Goal: Task Accomplishment & Management: Use online tool/utility

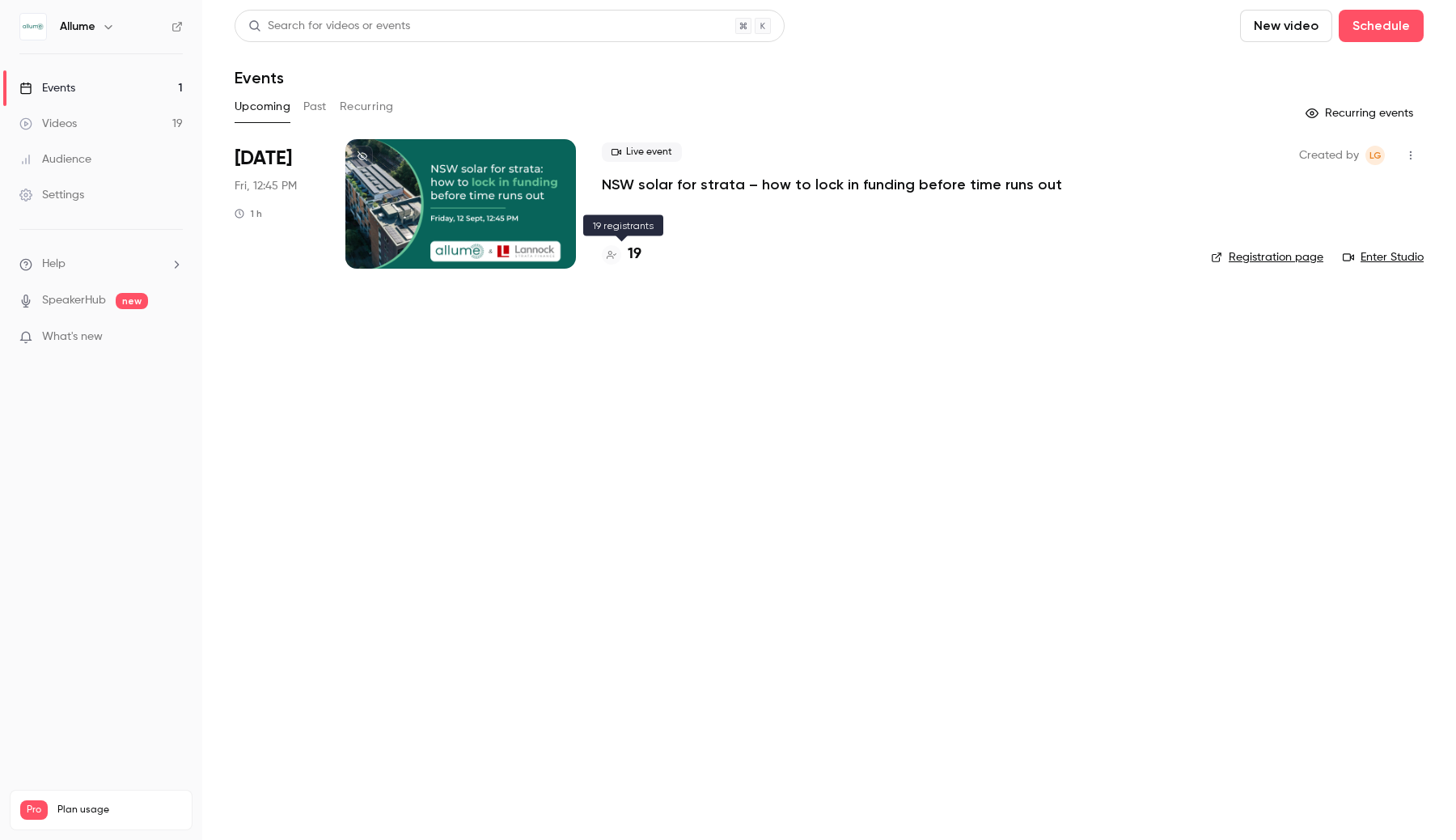
click at [631, 251] on h4 "19" at bounding box center [634, 254] width 13 height 22
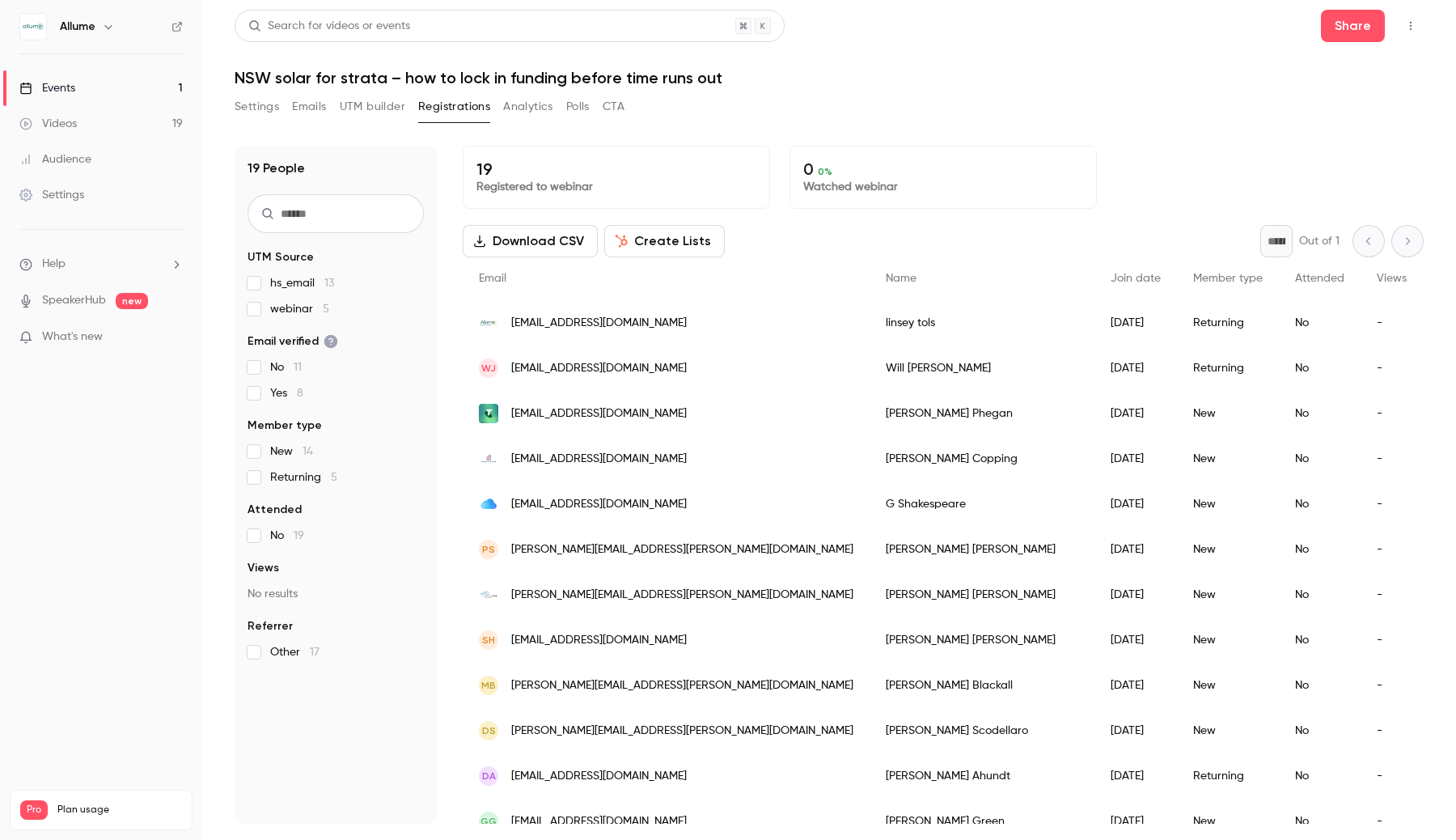
click at [643, 245] on button "Create Lists" at bounding box center [665, 241] width 120 height 32
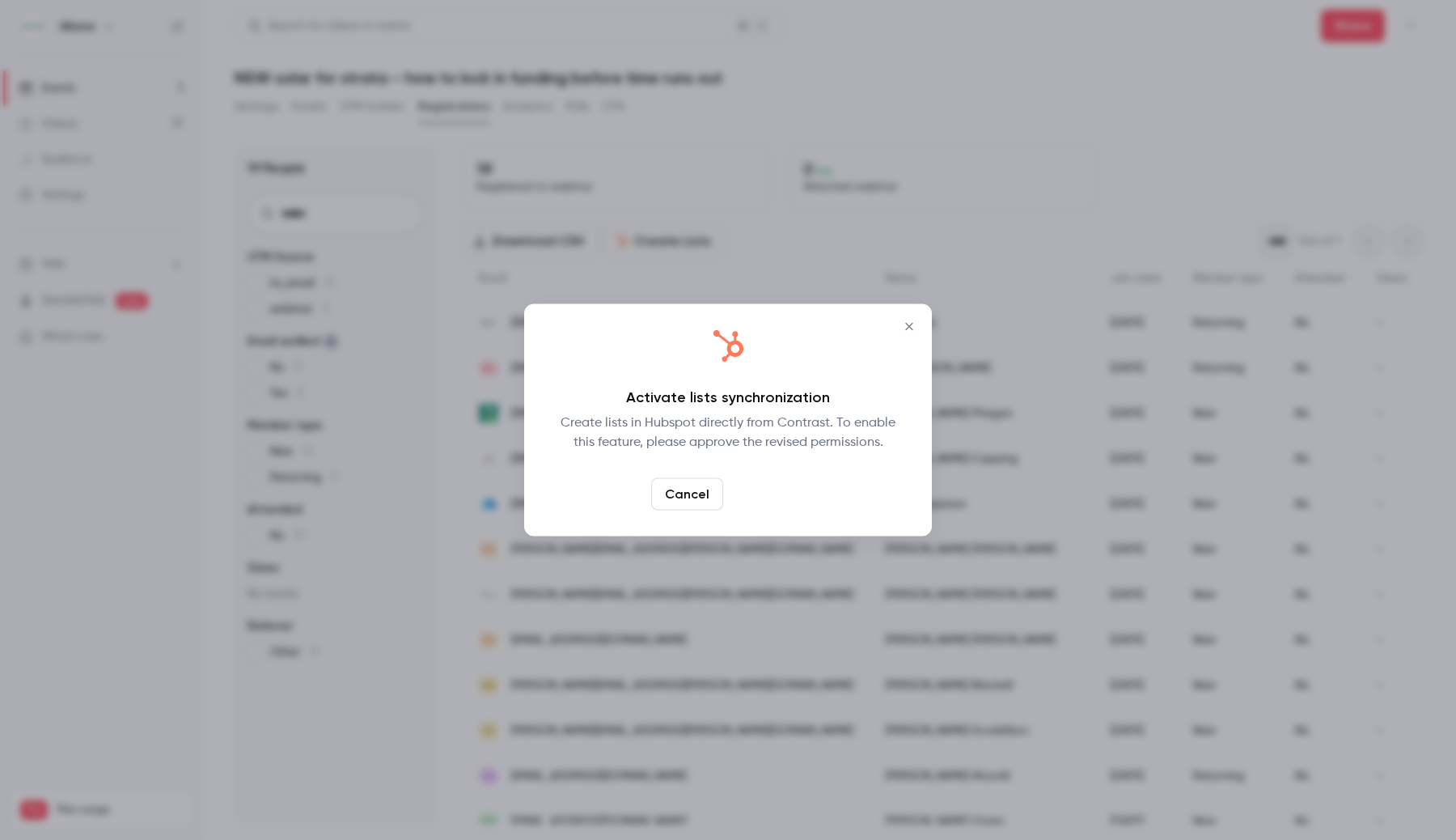
click at [748, 502] on link "Confirm" at bounding box center [768, 494] width 76 height 32
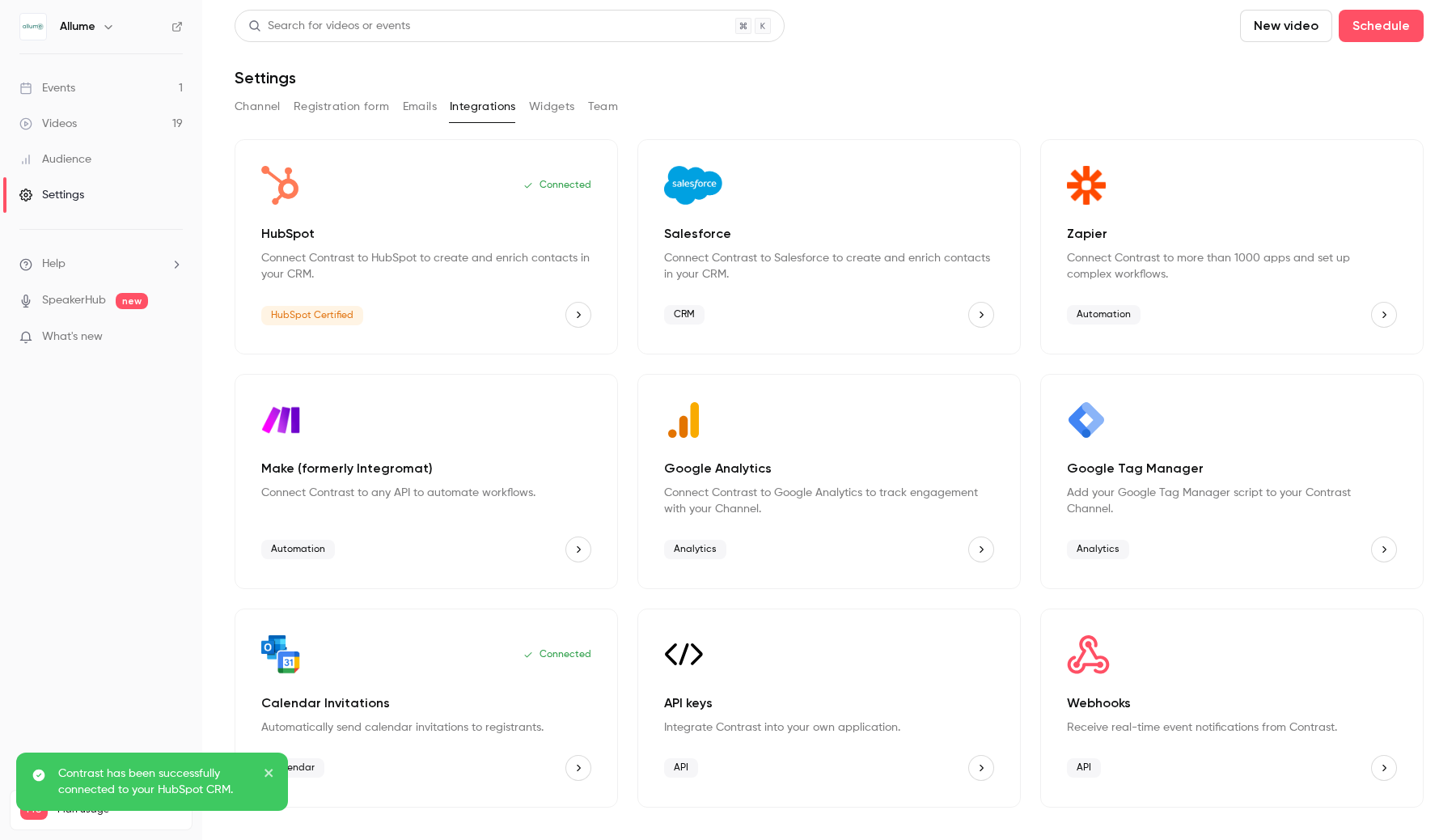
click at [82, 92] on link "Events 1" at bounding box center [101, 88] width 202 height 35
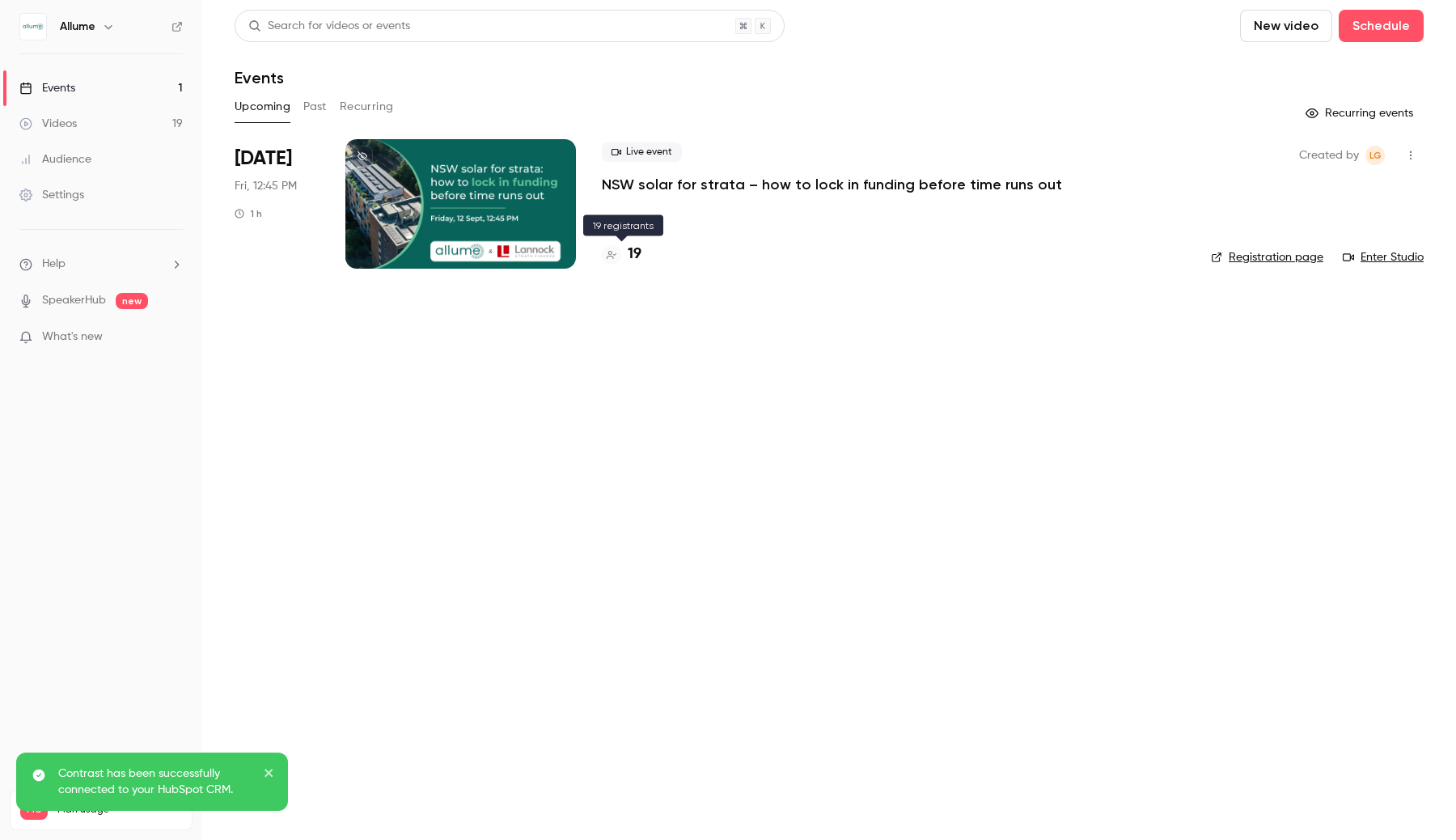
click at [632, 258] on h4 "19" at bounding box center [634, 254] width 13 height 22
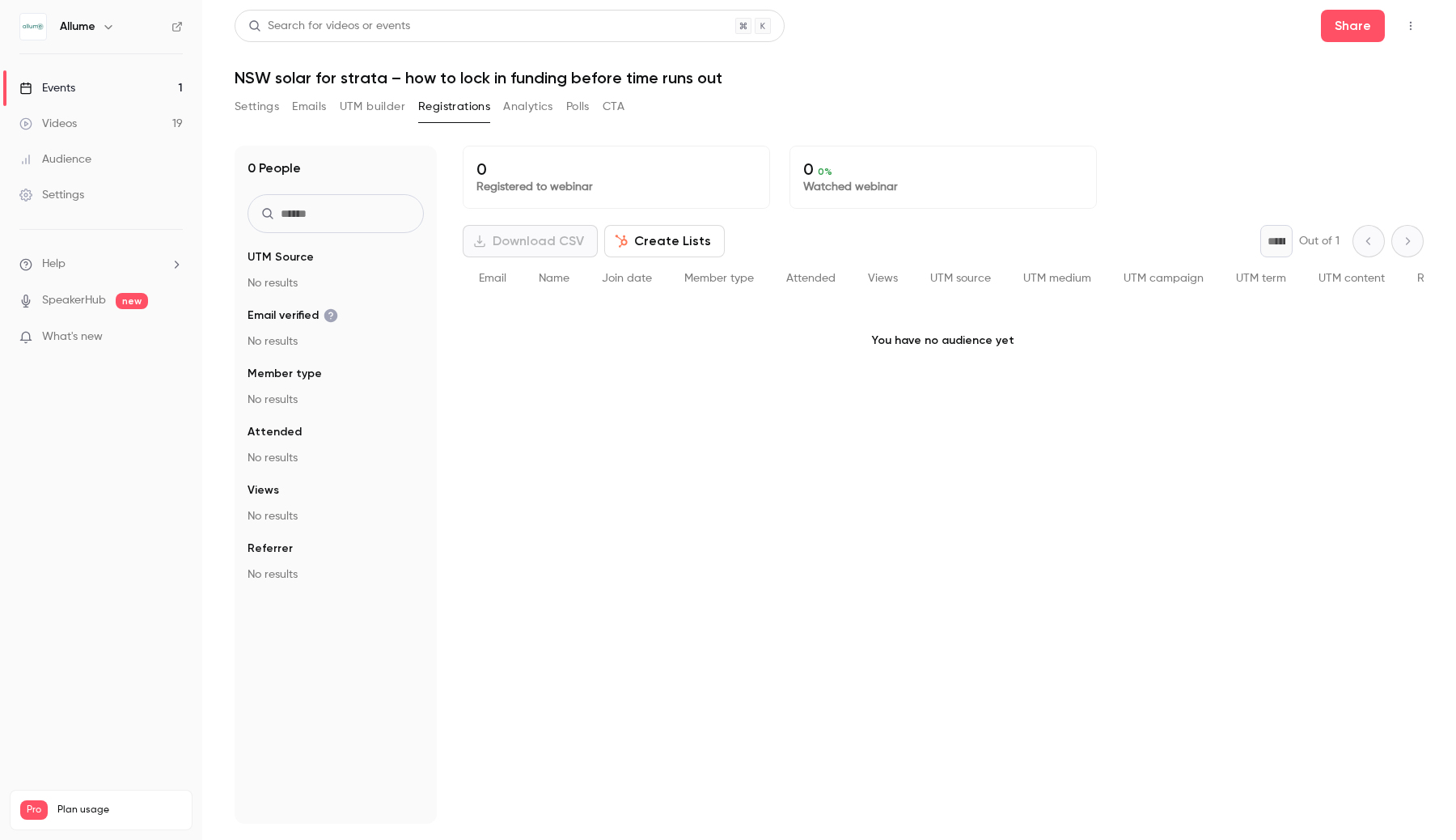
click at [656, 252] on button "Create Lists" at bounding box center [665, 241] width 120 height 32
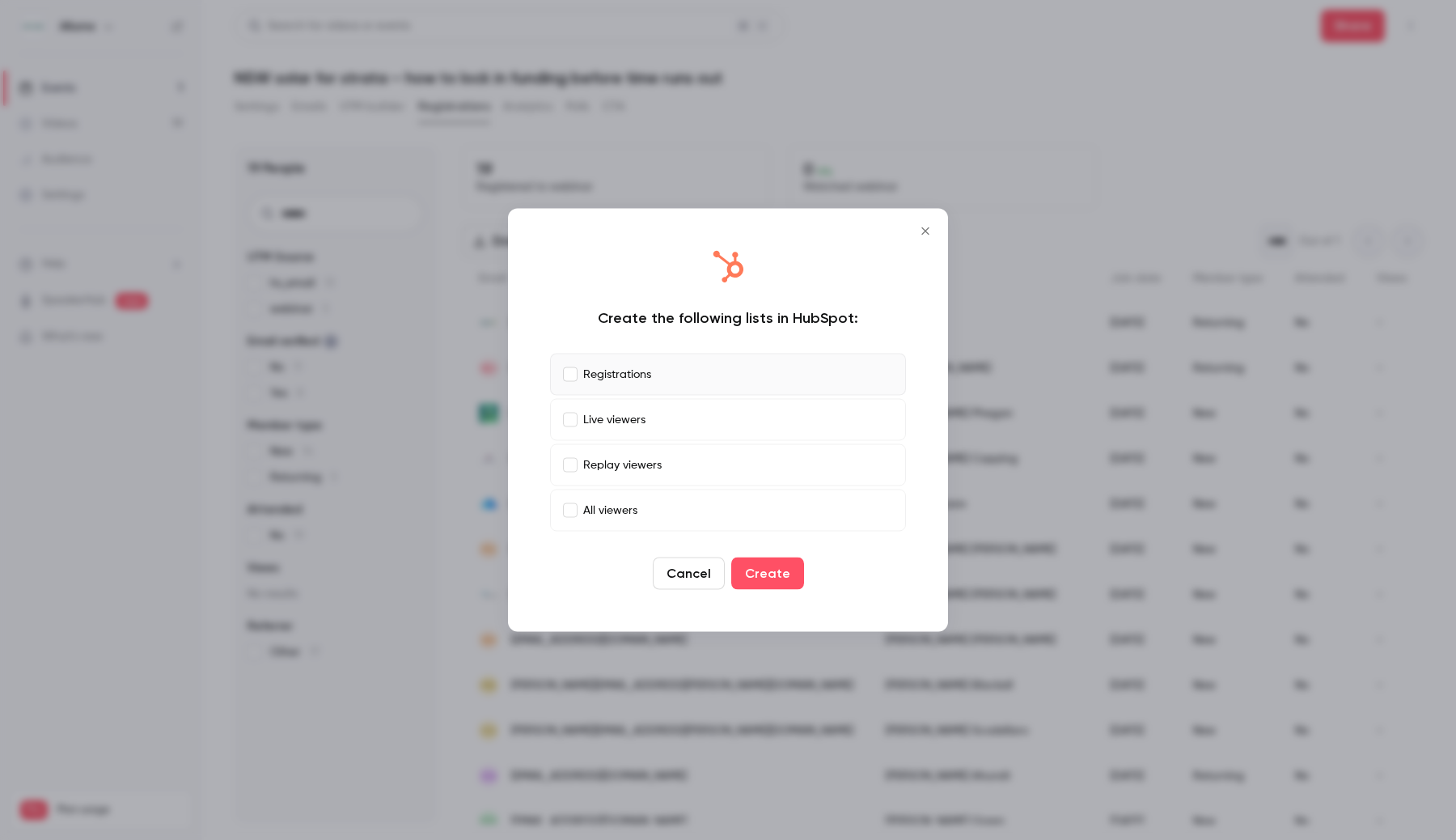
click at [598, 600] on div "Create the following lists in HubSpot: Registrations Live viewers Replay viewer…" at bounding box center [728, 420] width 408 height 391
click at [766, 568] on button "Create" at bounding box center [768, 574] width 72 height 32
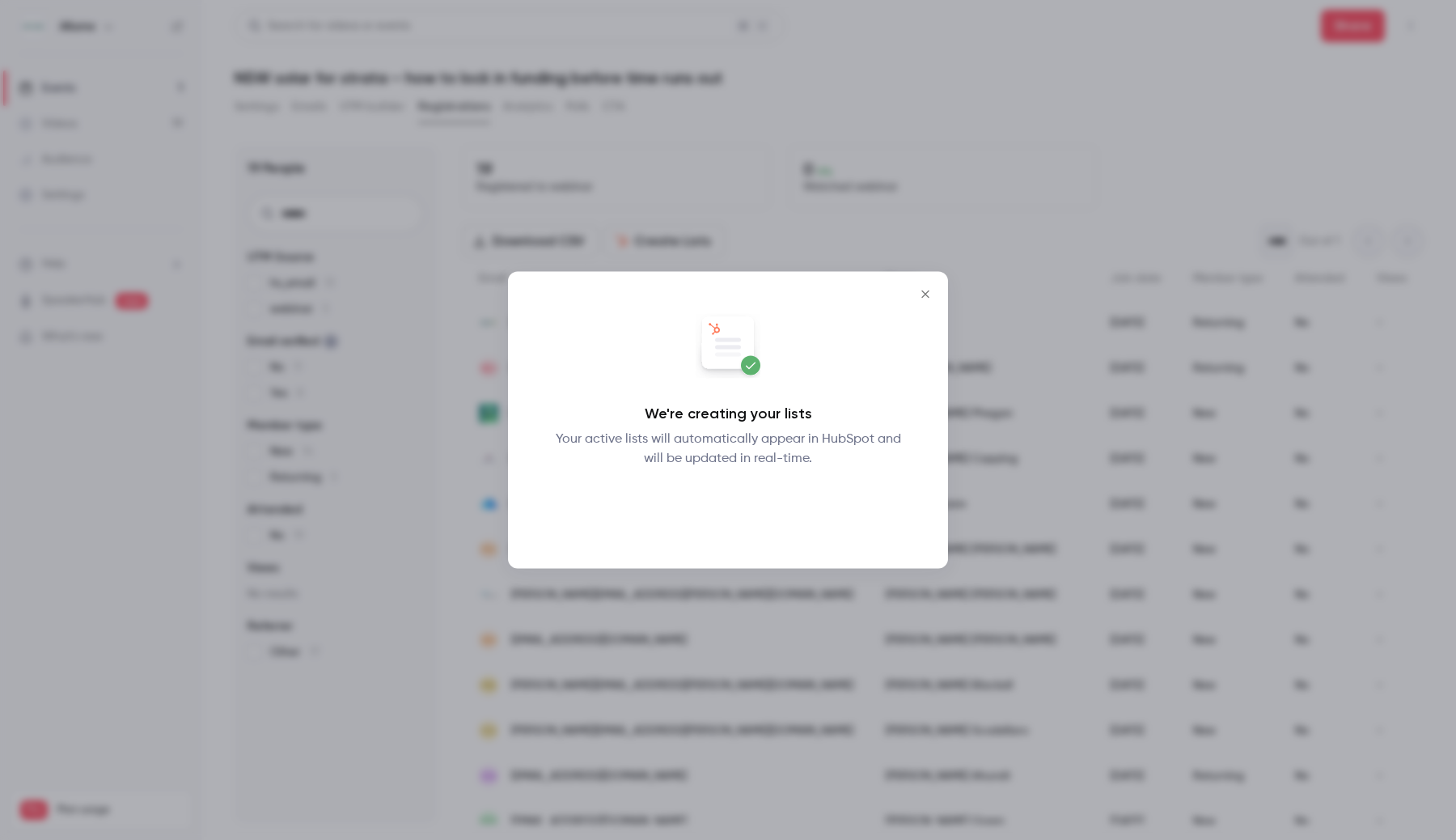
click at [723, 510] on button "Okay" at bounding box center [728, 510] width 59 height 32
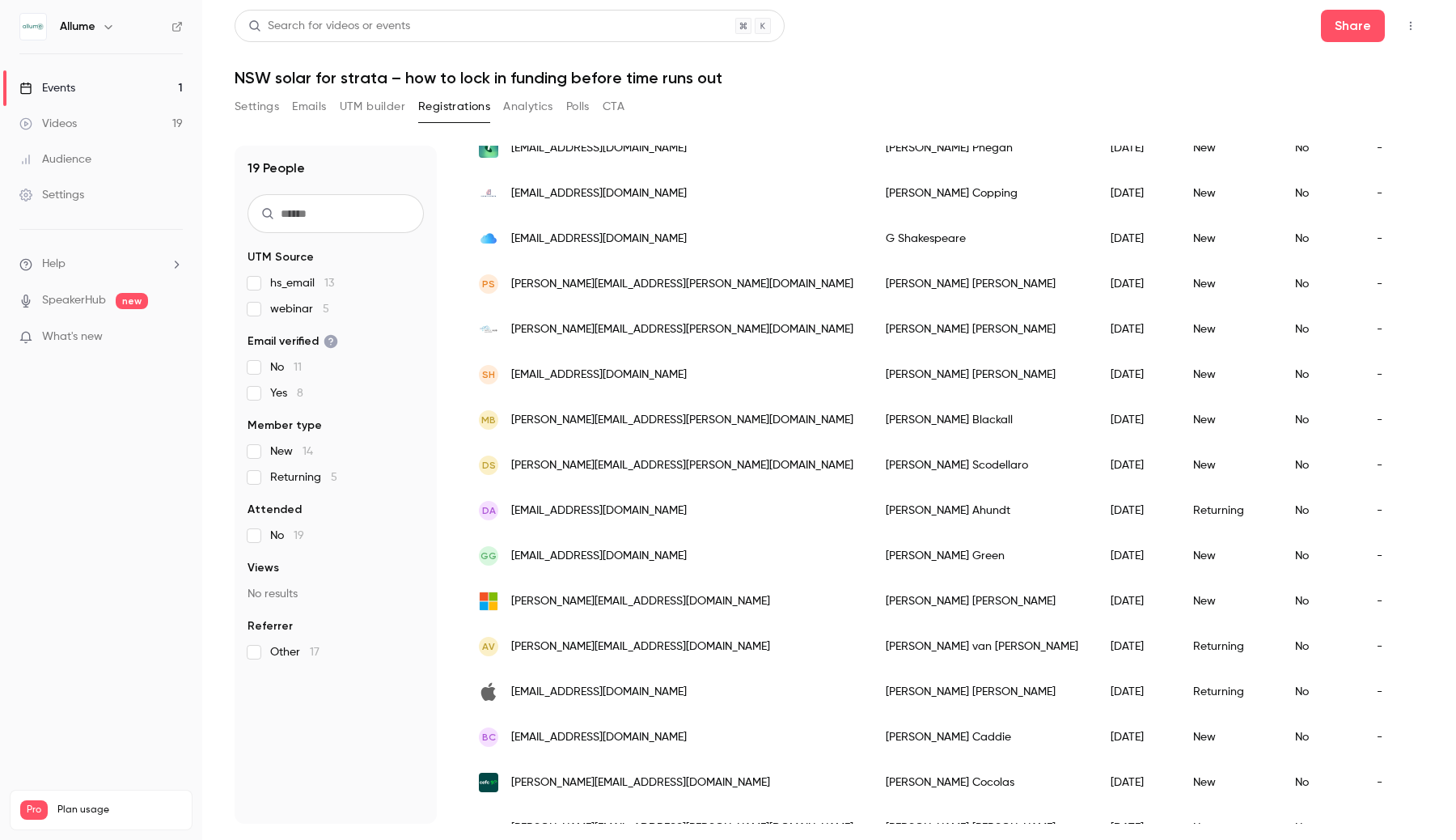
scroll to position [338, 0]
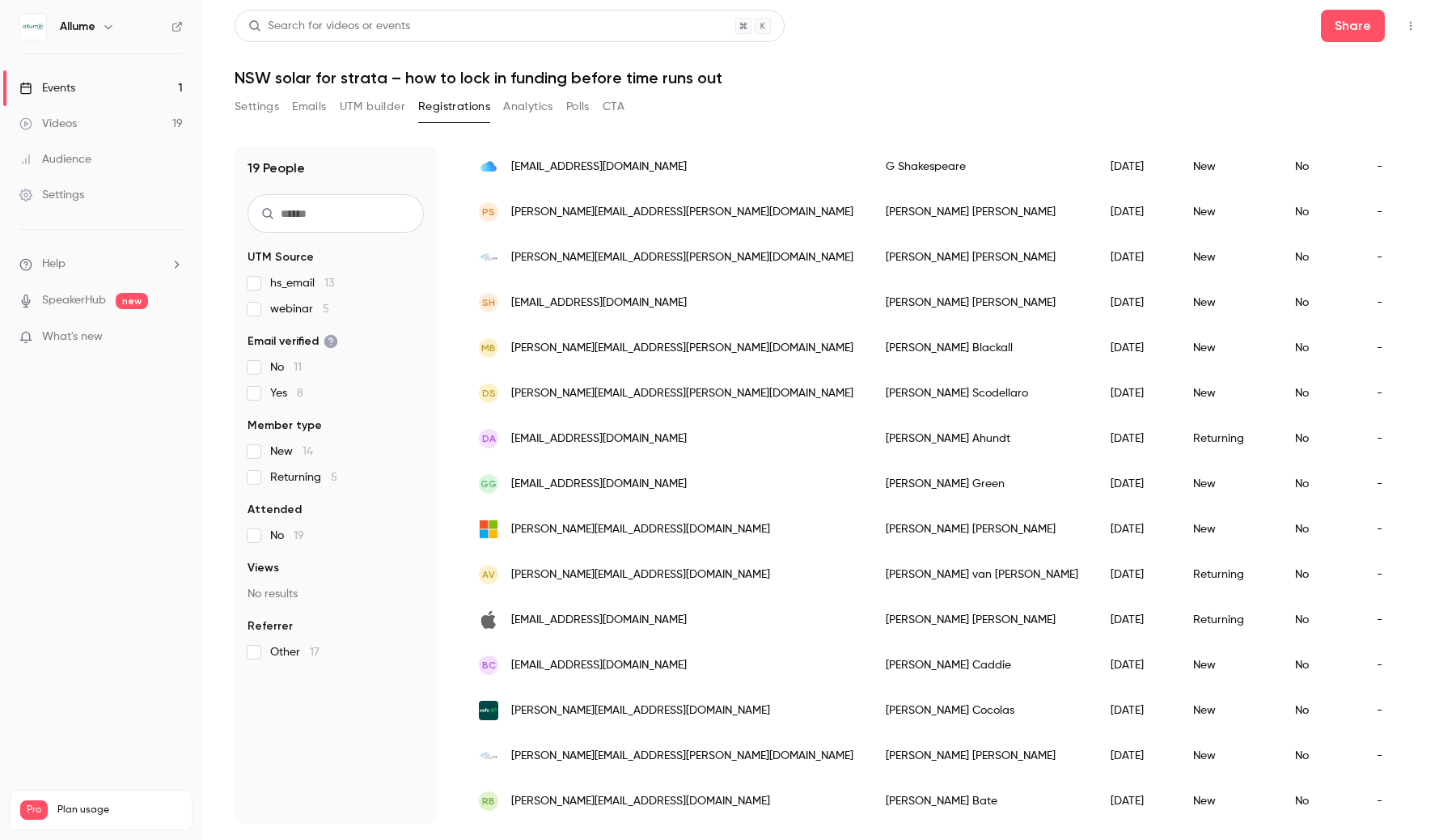
click at [567, 801] on span "[PERSON_NAME][EMAIL_ADDRESS][DOMAIN_NAME]" at bounding box center [640, 801] width 258 height 17
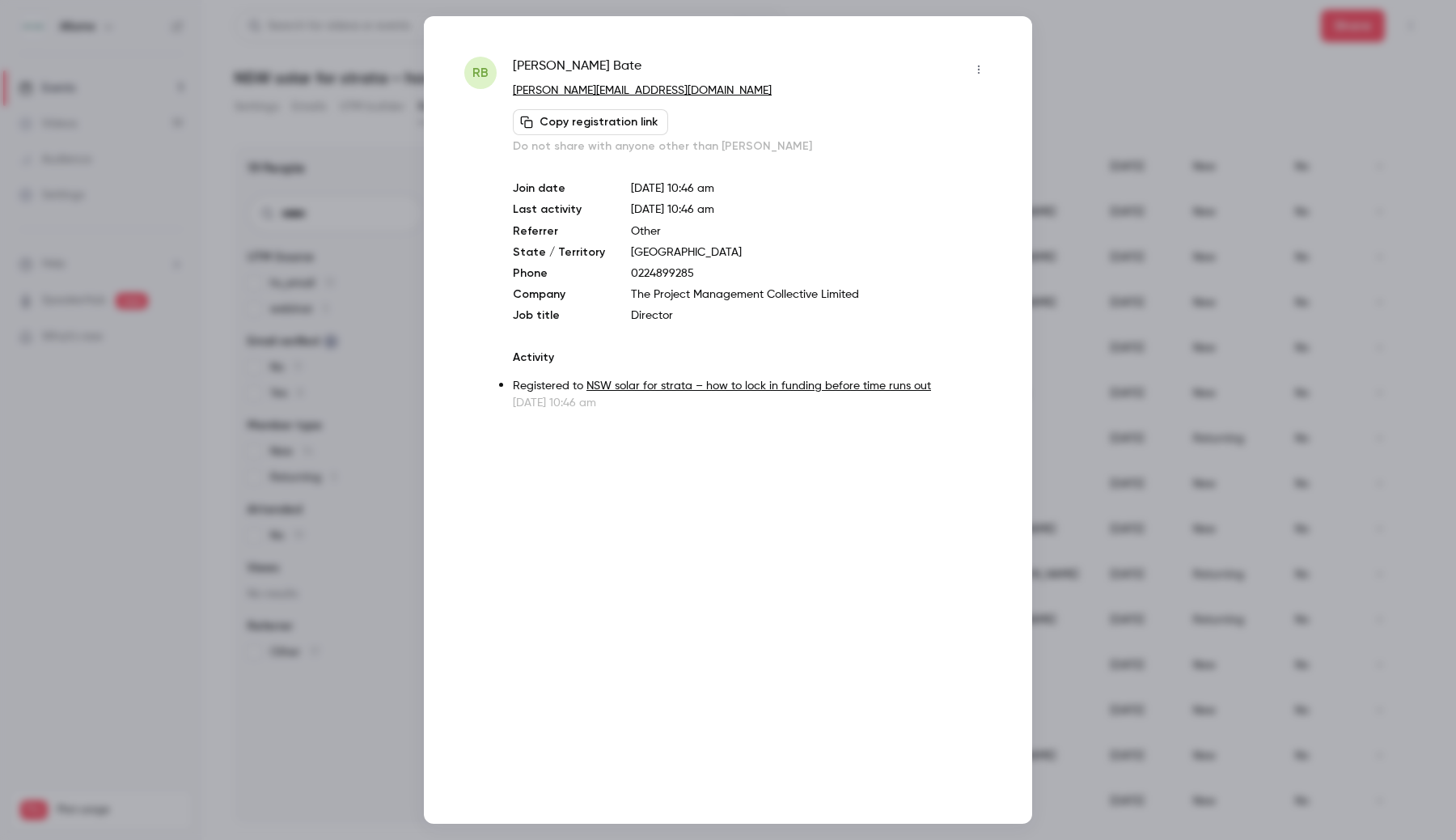
click at [980, 76] on button "button" at bounding box center [978, 69] width 26 height 26
click at [924, 490] on div at bounding box center [728, 420] width 1456 height 840
click at [1169, 58] on div at bounding box center [728, 420] width 1456 height 840
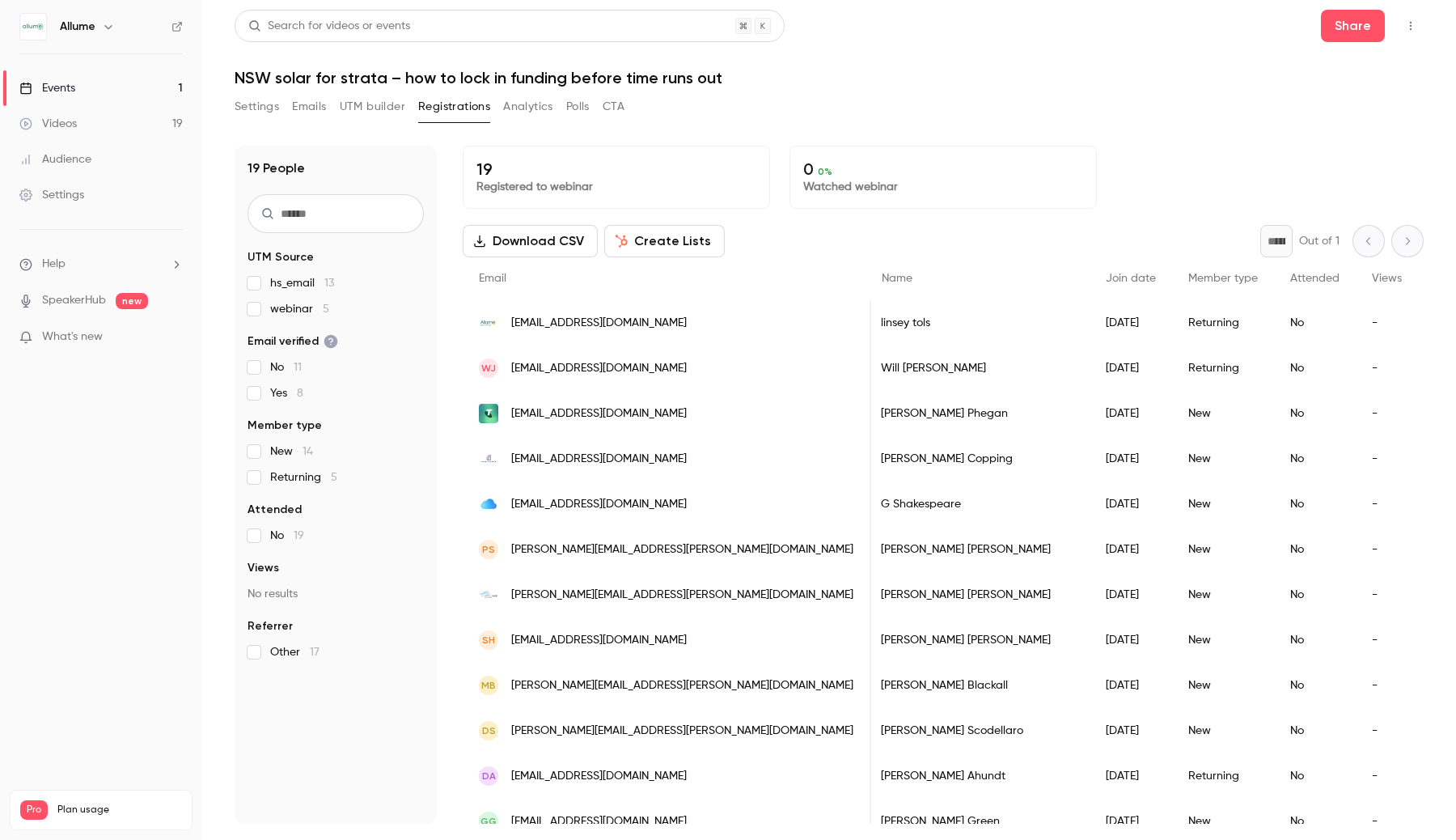
scroll to position [0, 0]
click at [495, 279] on span "Email" at bounding box center [492, 278] width 28 height 11
click at [550, 318] on span "[EMAIL_ADDRESS][DOMAIN_NAME]" at bounding box center [599, 323] width 175 height 17
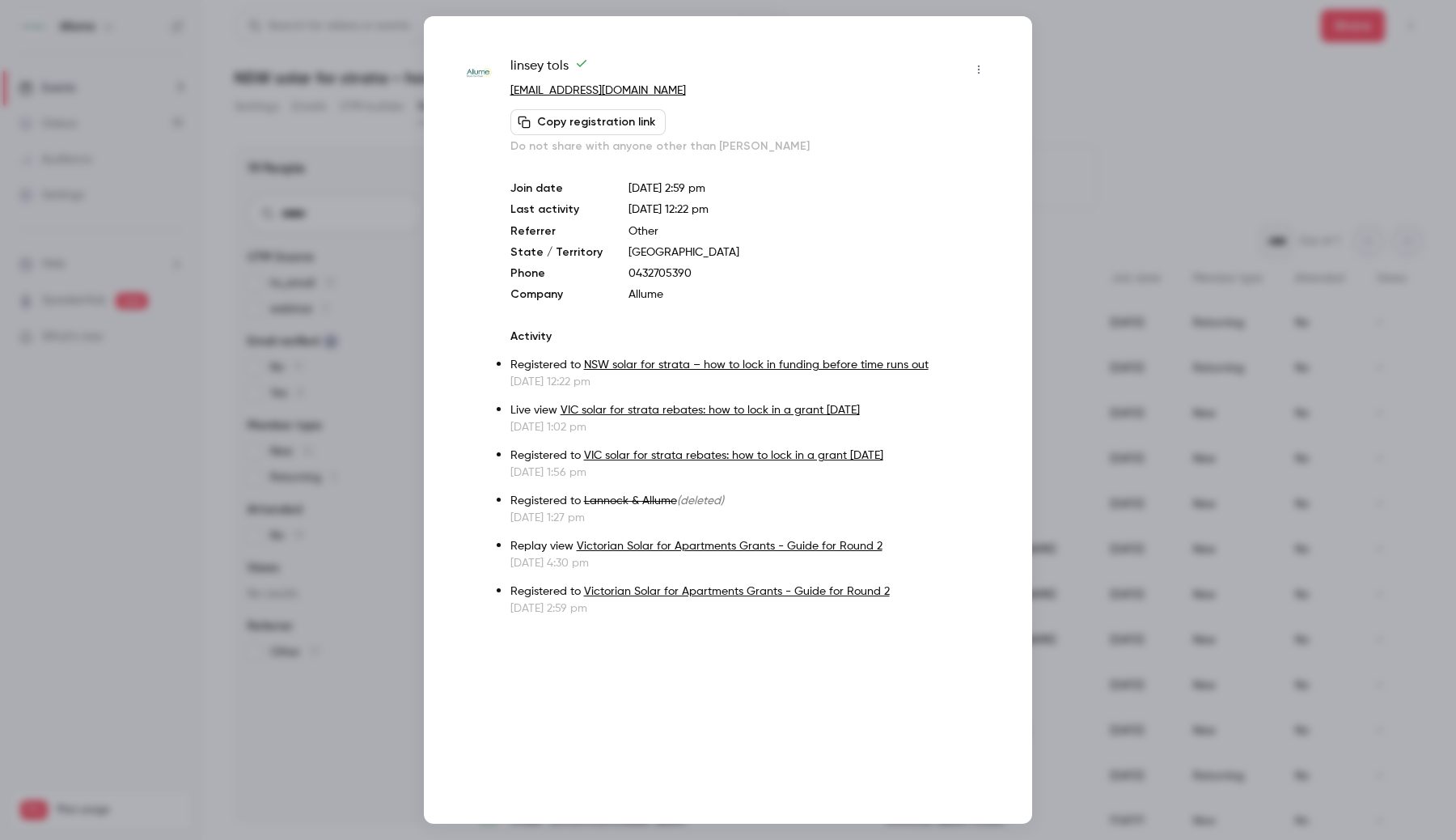
click at [1185, 72] on div at bounding box center [728, 420] width 1456 height 840
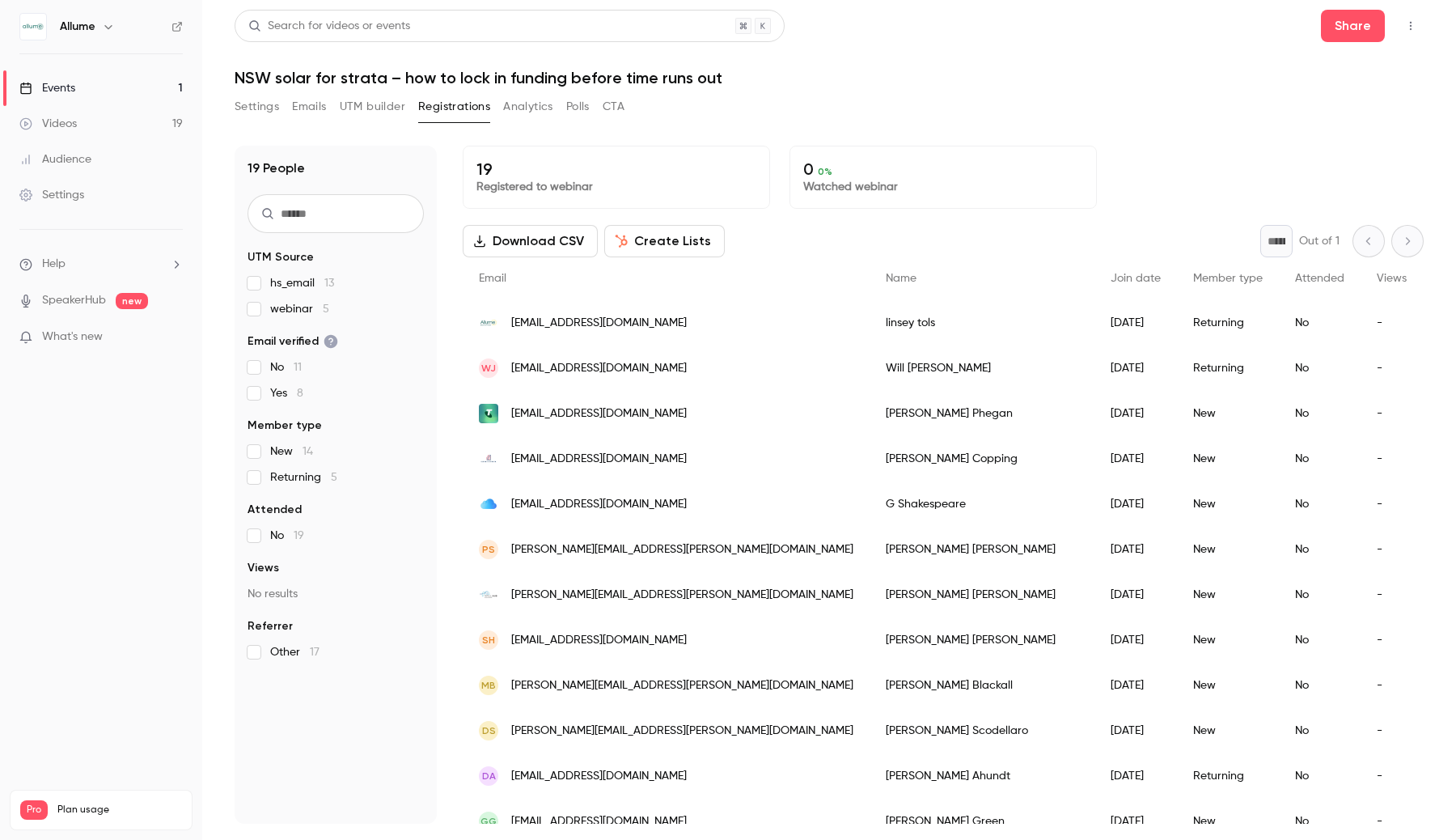
click at [242, 110] on button "Settings" at bounding box center [256, 106] width 45 height 26
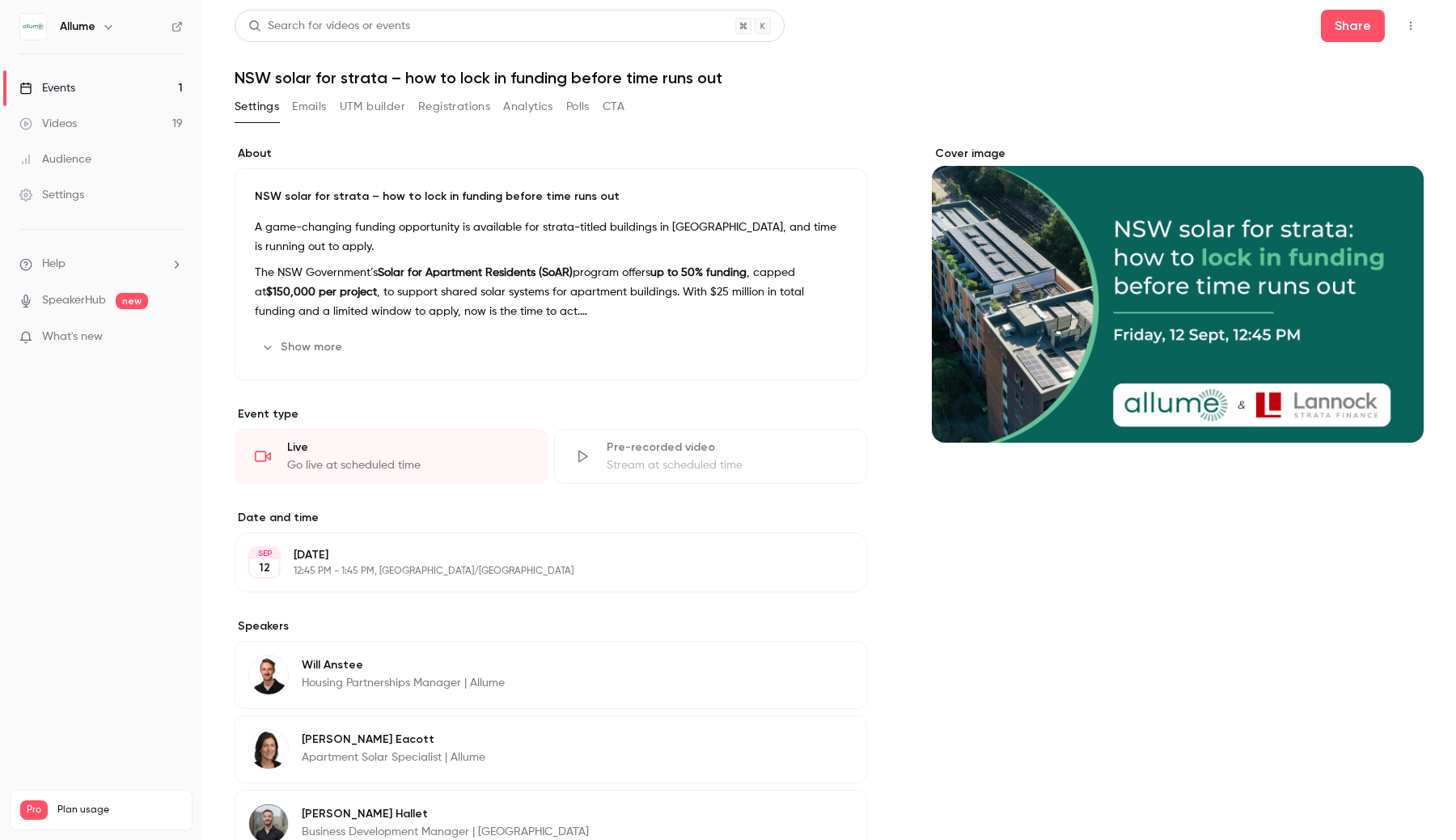
click at [297, 99] on button "Emails" at bounding box center [309, 106] width 34 height 26
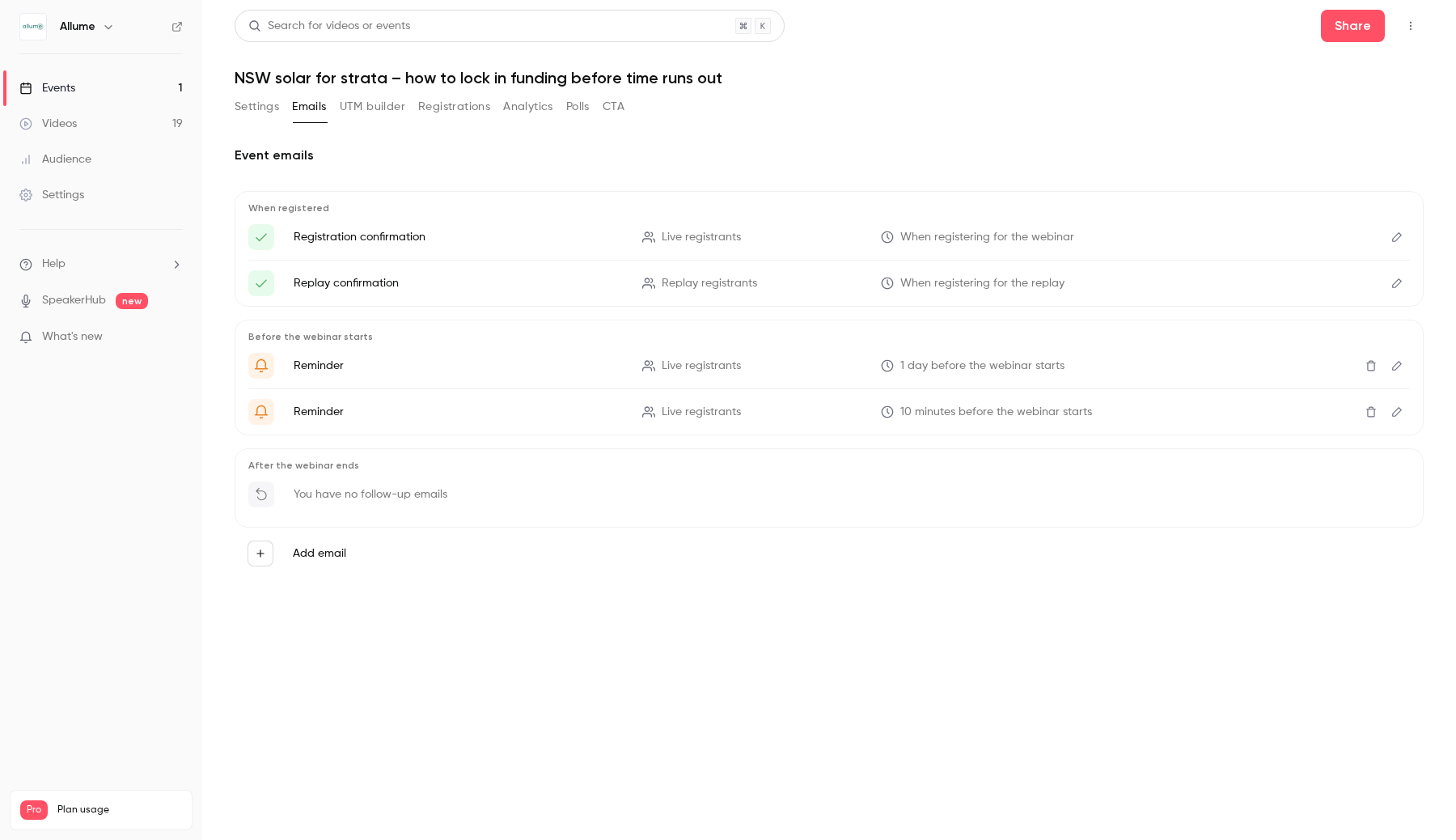
click at [525, 113] on button "Analytics" at bounding box center [528, 106] width 51 height 26
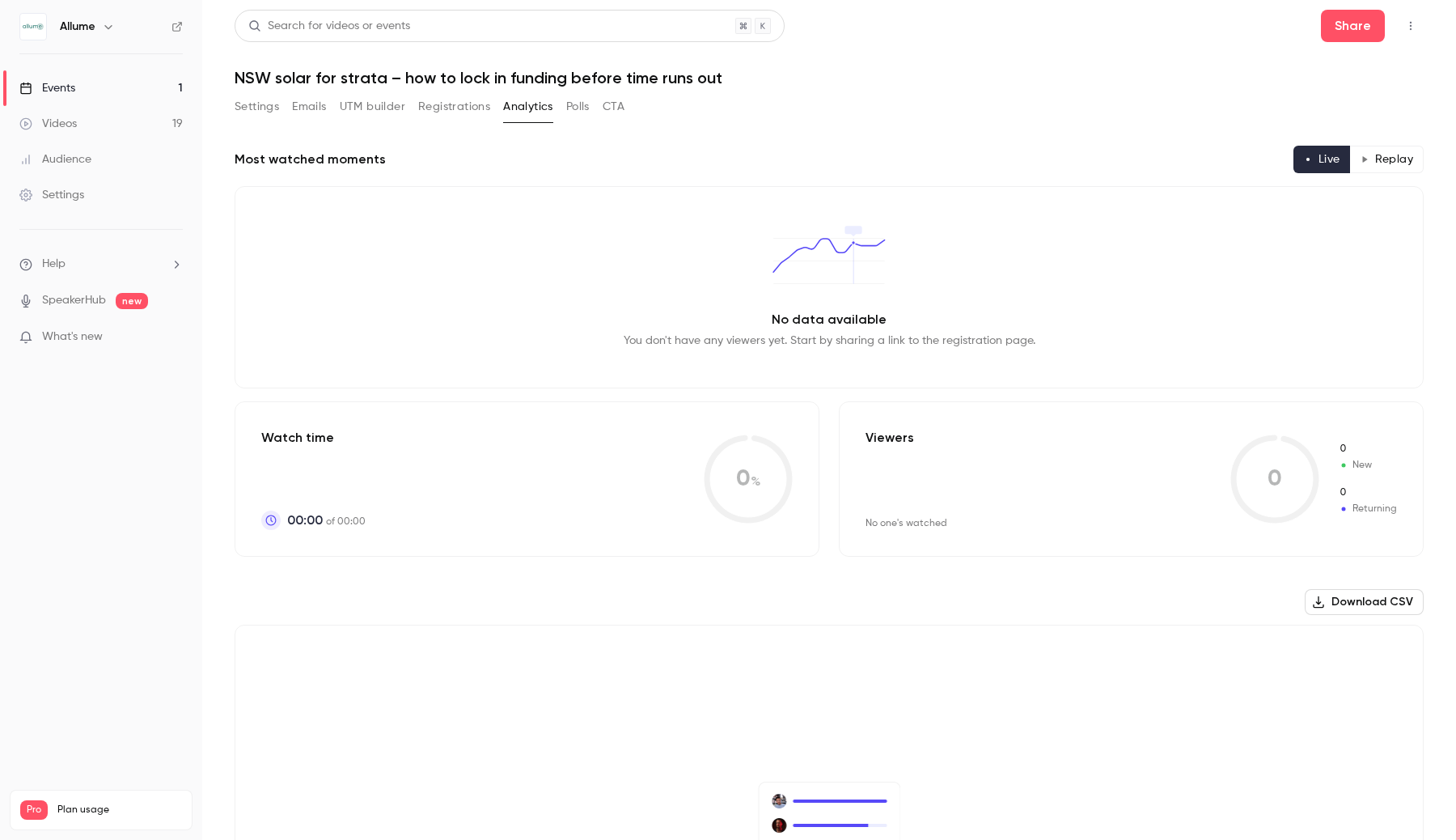
click at [456, 102] on button "Registrations" at bounding box center [455, 106] width 72 height 26
